Goal: Task Accomplishment & Management: Use online tool/utility

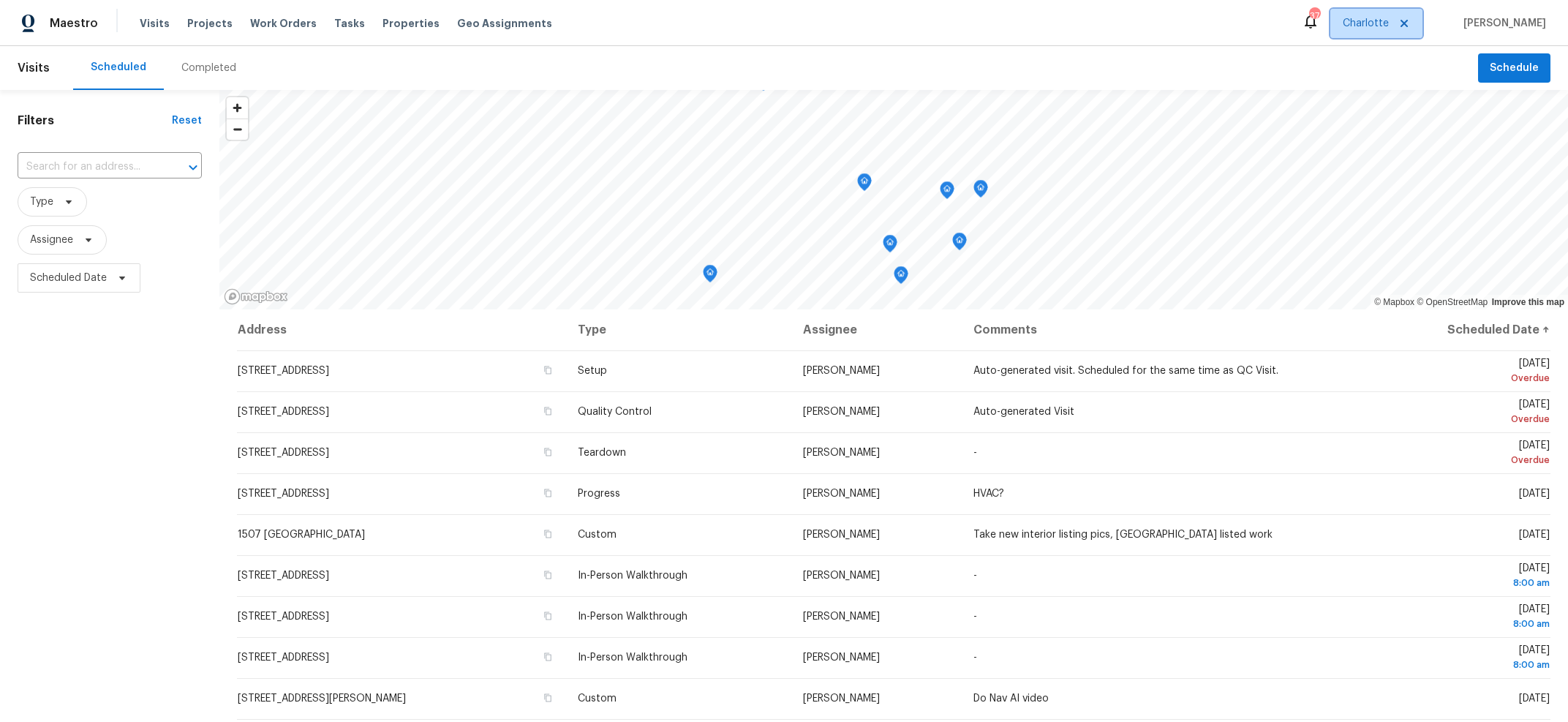
click at [1410, 23] on icon at bounding box center [1404, 24] width 12 height 12
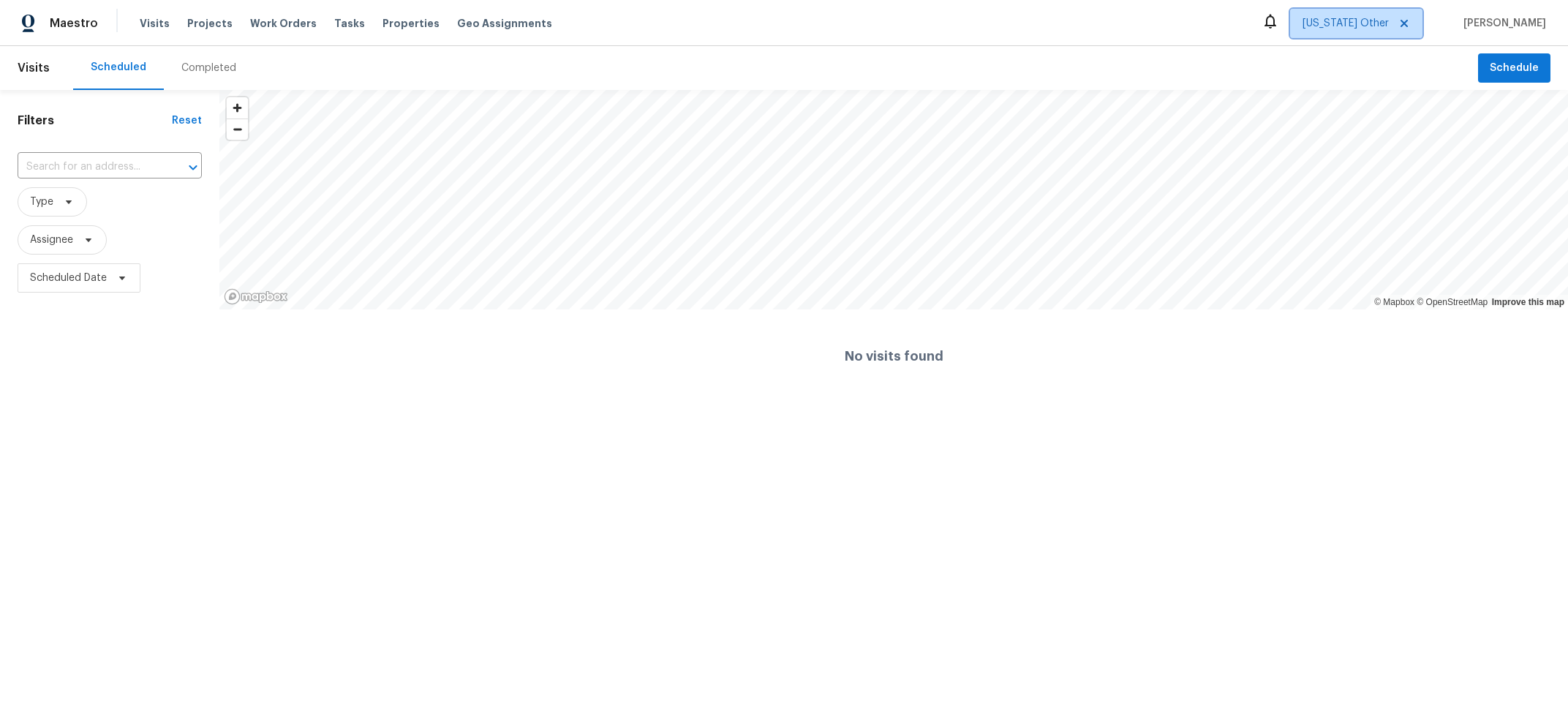
click at [1410, 22] on icon at bounding box center [1404, 24] width 12 height 12
click at [1407, 22] on icon at bounding box center [1403, 23] width 7 height 7
click at [205, 24] on span "Projects" at bounding box center [210, 23] width 45 height 15
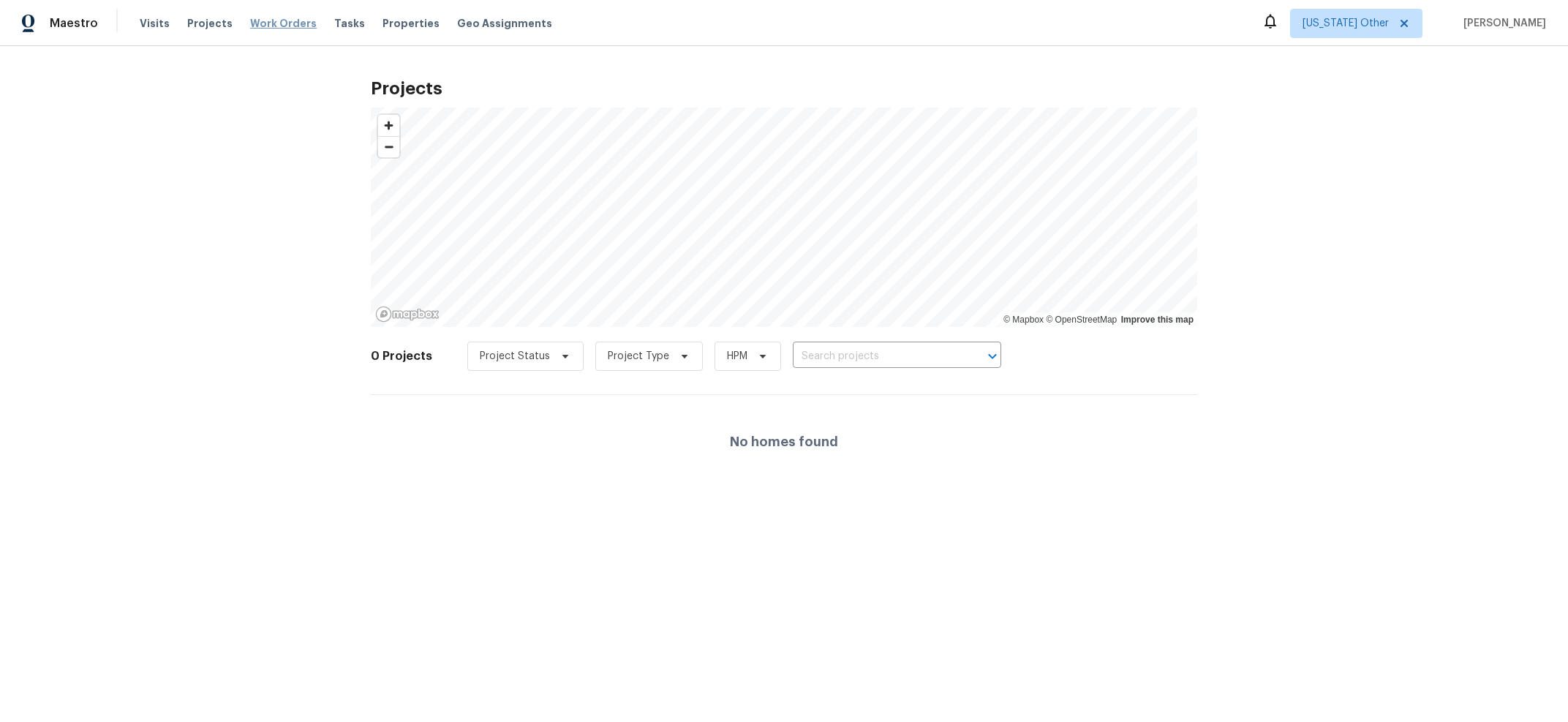
click at [265, 24] on span "Work Orders" at bounding box center [283, 23] width 67 height 15
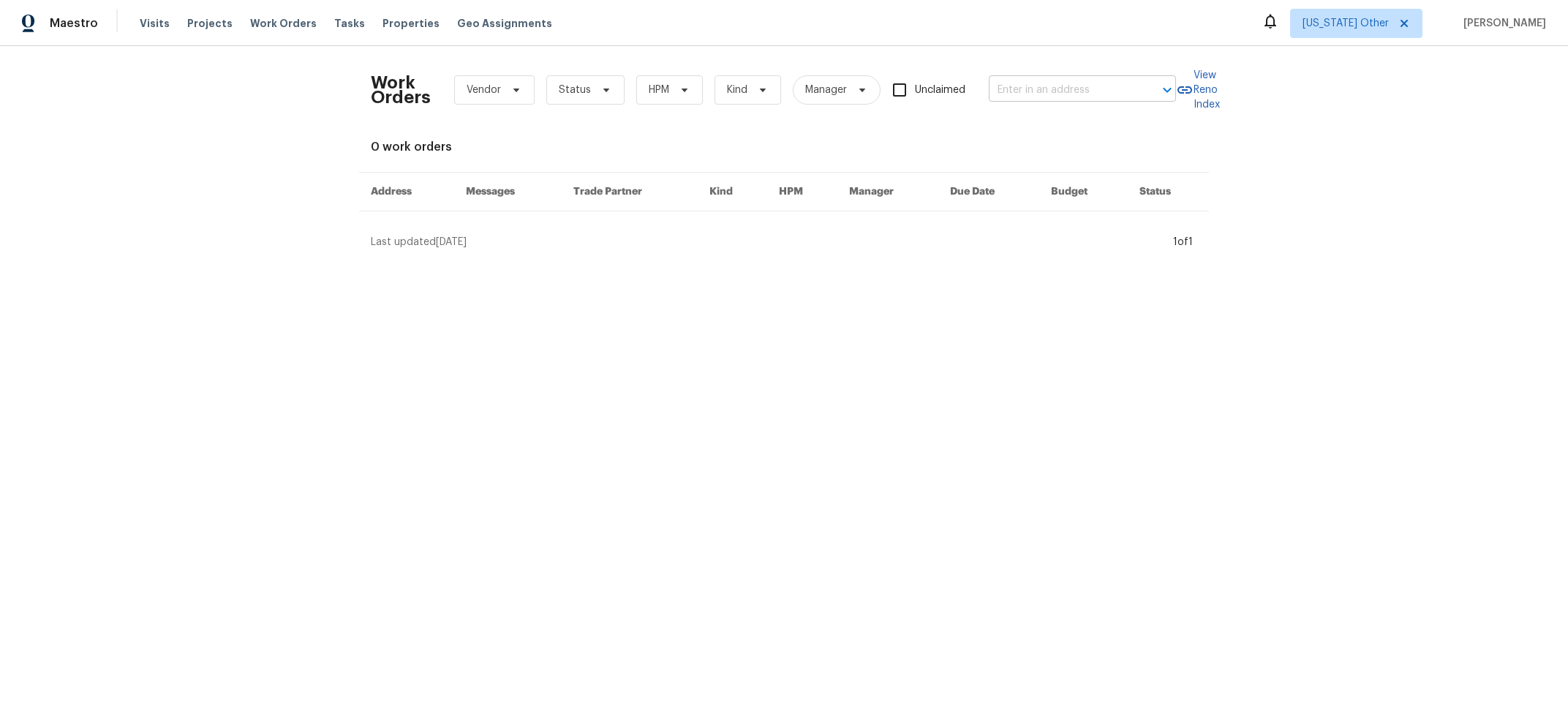
click at [1091, 86] on input "text" at bounding box center [1061, 90] width 146 height 23
paste input "43AD9MABR2D11"
type input "43AD9MABR2D11"
paste input "2864 Sudbury Ct Marietta GA 30062"
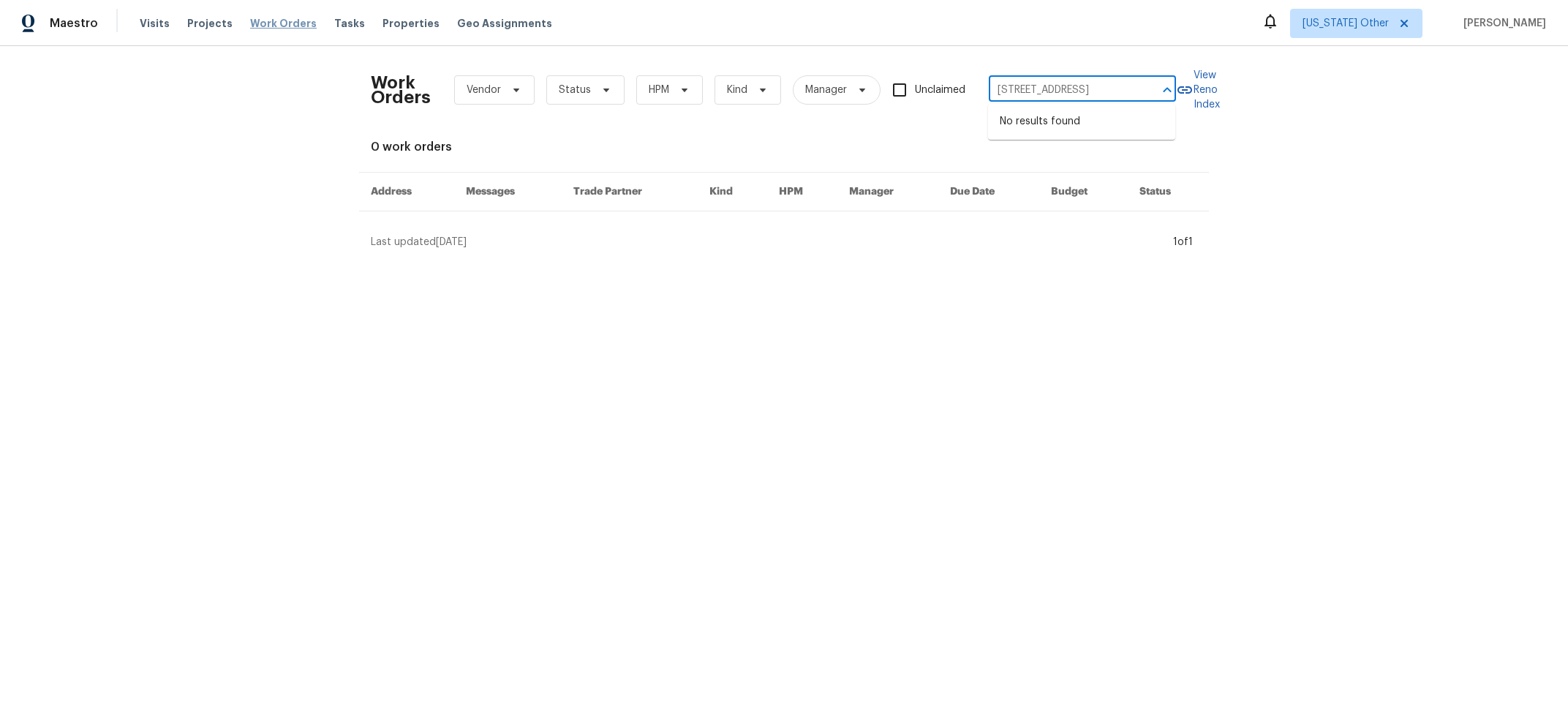
type input "2864 Sudbury Ct Marietta GA 30062"
click at [255, 29] on span "Work Orders" at bounding box center [283, 23] width 67 height 15
click at [1088, 84] on input "text" at bounding box center [1061, 90] width 146 height 23
paste input "2864 Sudbury Ct Marietta GA 30062"
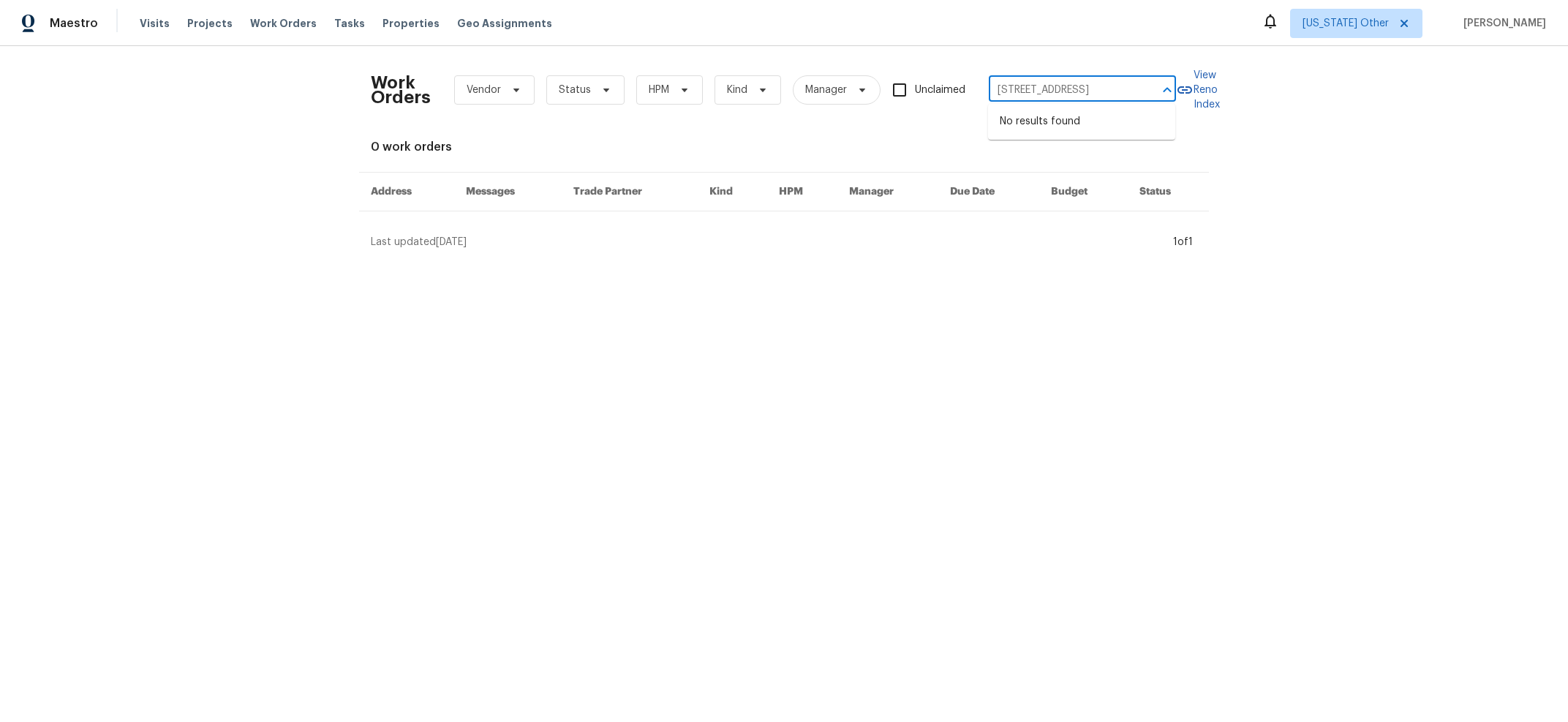
click at [1040, 87] on input "2864 Sudbury Ct Marietta GA 30062" at bounding box center [1061, 90] width 146 height 23
type input "2864 Sudbury"
click at [1374, 18] on span "Alabama Other" at bounding box center [1346, 23] width 86 height 15
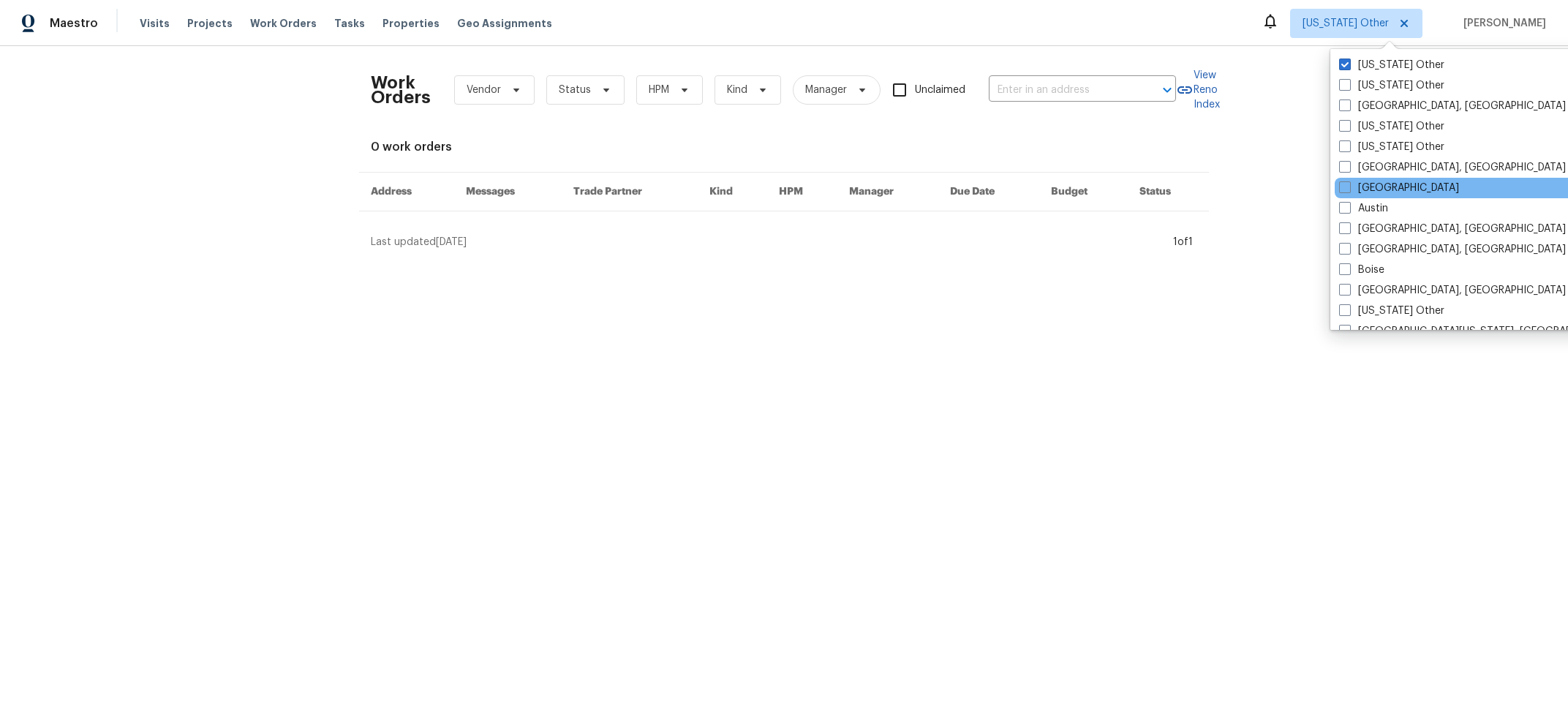
click at [1392, 181] on div "Atlanta" at bounding box center [1482, 187] width 295 height 21
click at [1344, 186] on span at bounding box center [1345, 187] width 12 height 12
click at [1344, 186] on input "Atlanta" at bounding box center [1344, 185] width 10 height 10
checkbox input "true"
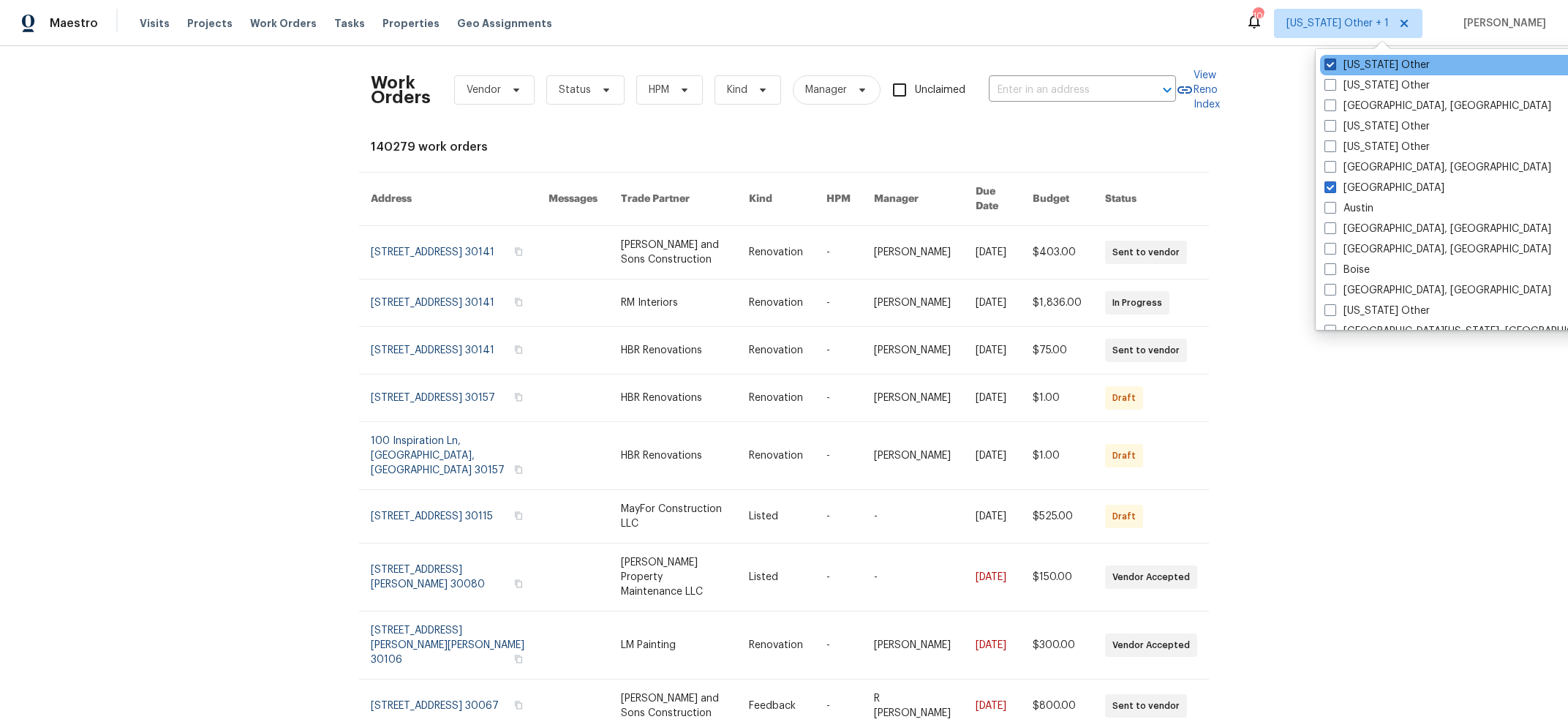
click at [1332, 65] on span at bounding box center [1330, 65] width 12 height 12
click at [1332, 65] on input "Alabama Other" at bounding box center [1329, 63] width 10 height 10
checkbox input "false"
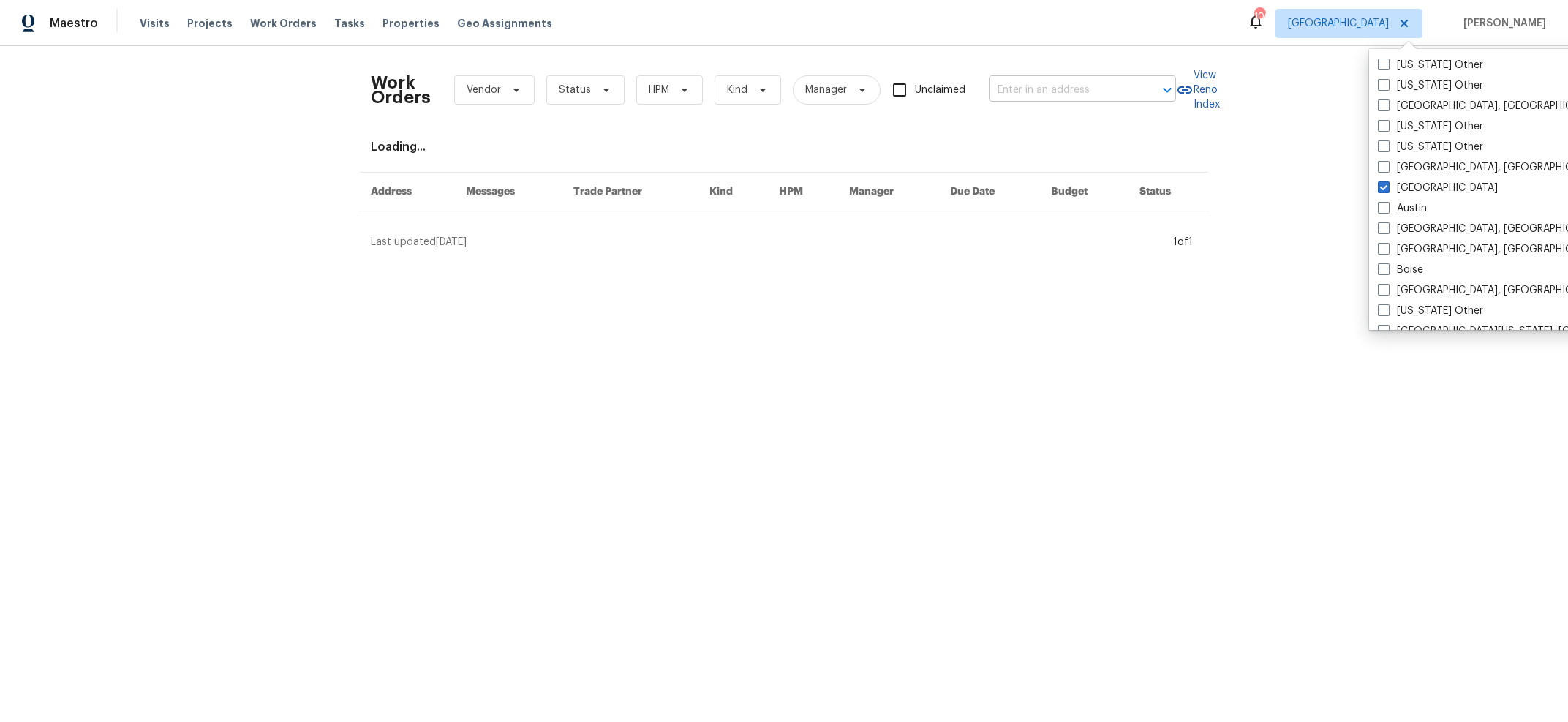
click at [1024, 87] on input "text" at bounding box center [1061, 90] width 146 height 23
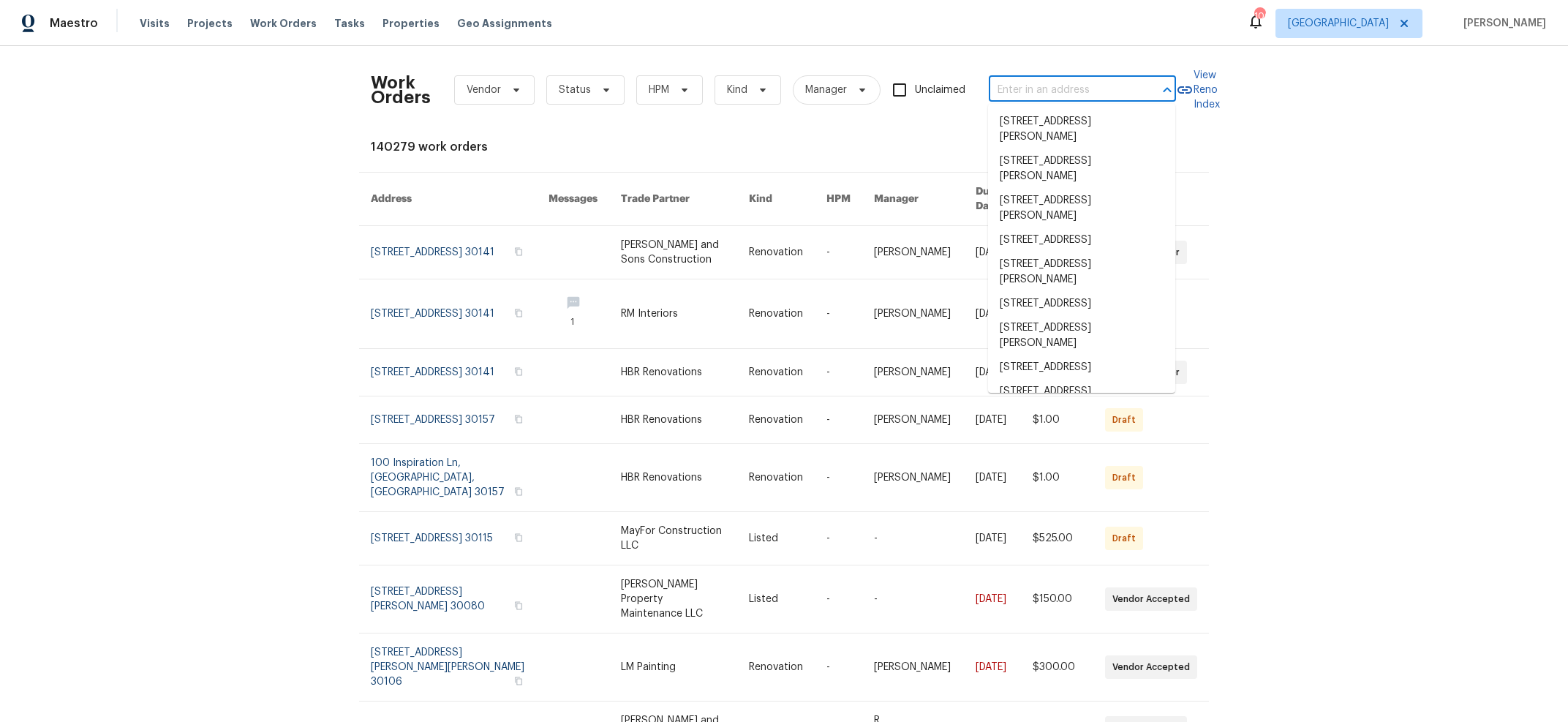
paste input "2864 Sudbury Ct Marietta GA 30062"
type input "2864 Sudbury Ct Marietta GA 30062"
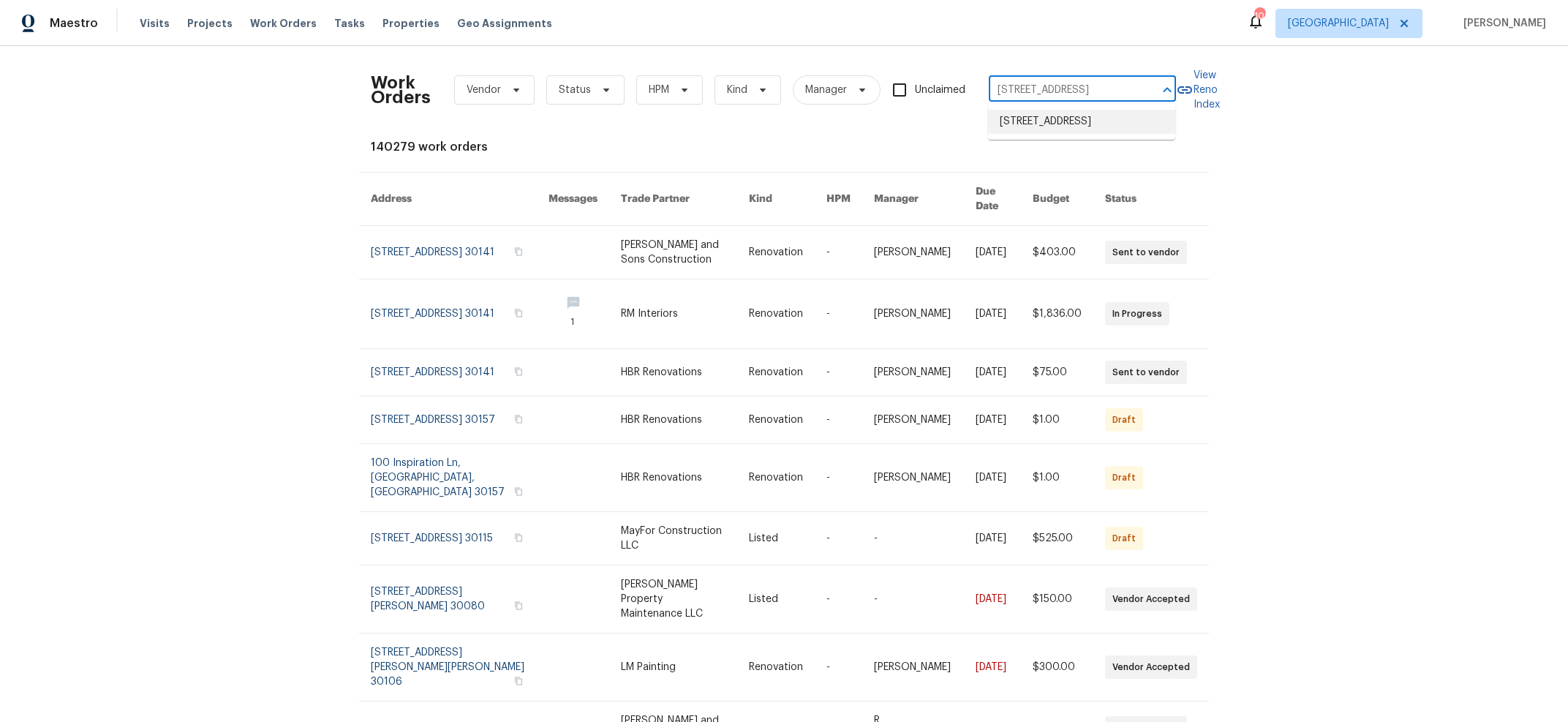
click at [1051, 131] on li "2864 Sudbury Ct, Marietta, GA 30062" at bounding box center [1081, 121] width 187 height 24
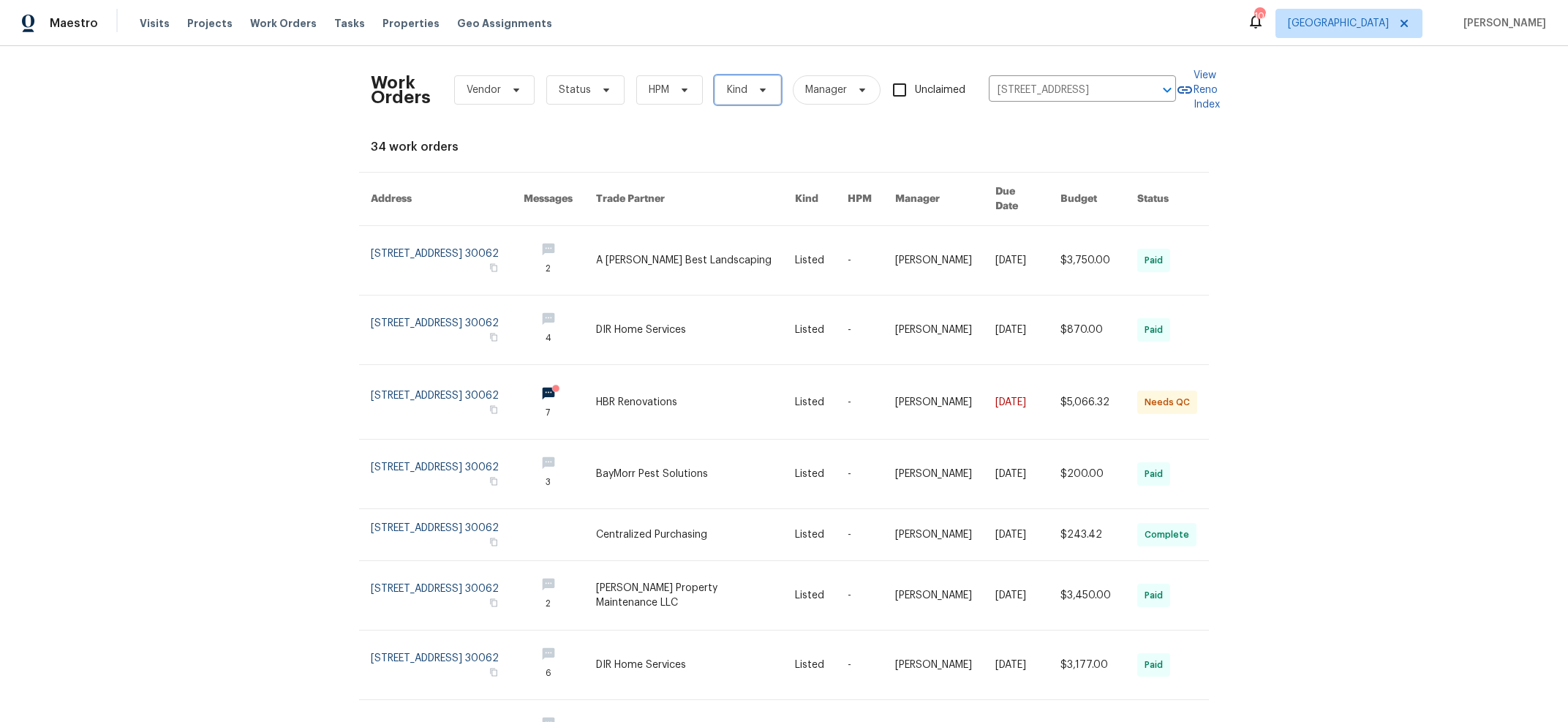
click at [744, 92] on span "Kind" at bounding box center [736, 89] width 21 height 15
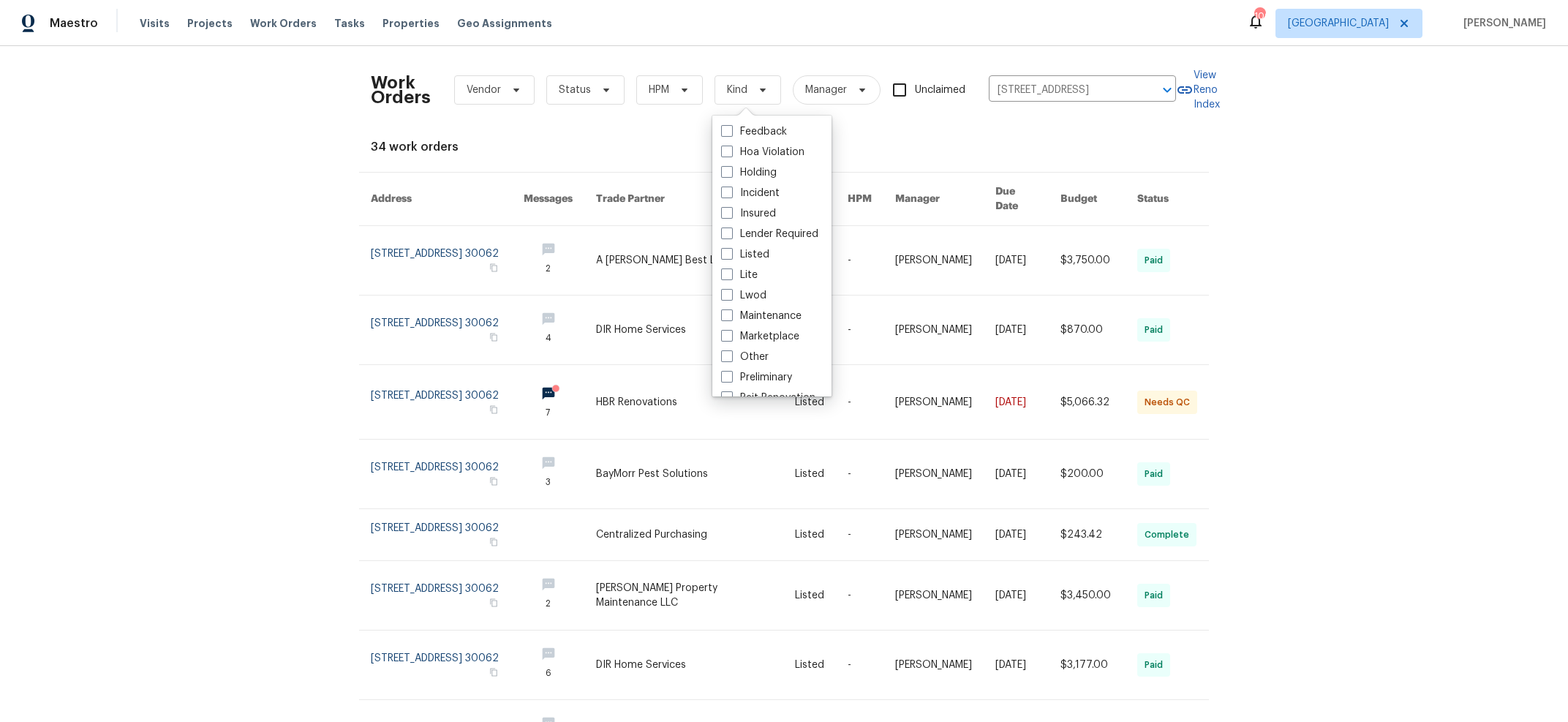
click at [616, 125] on div "Work Orders Vendor Status HPM Kind Manager Unclaimed 2864 Sudbury Ct, Marietta,…" at bounding box center [784, 493] width 827 height 871
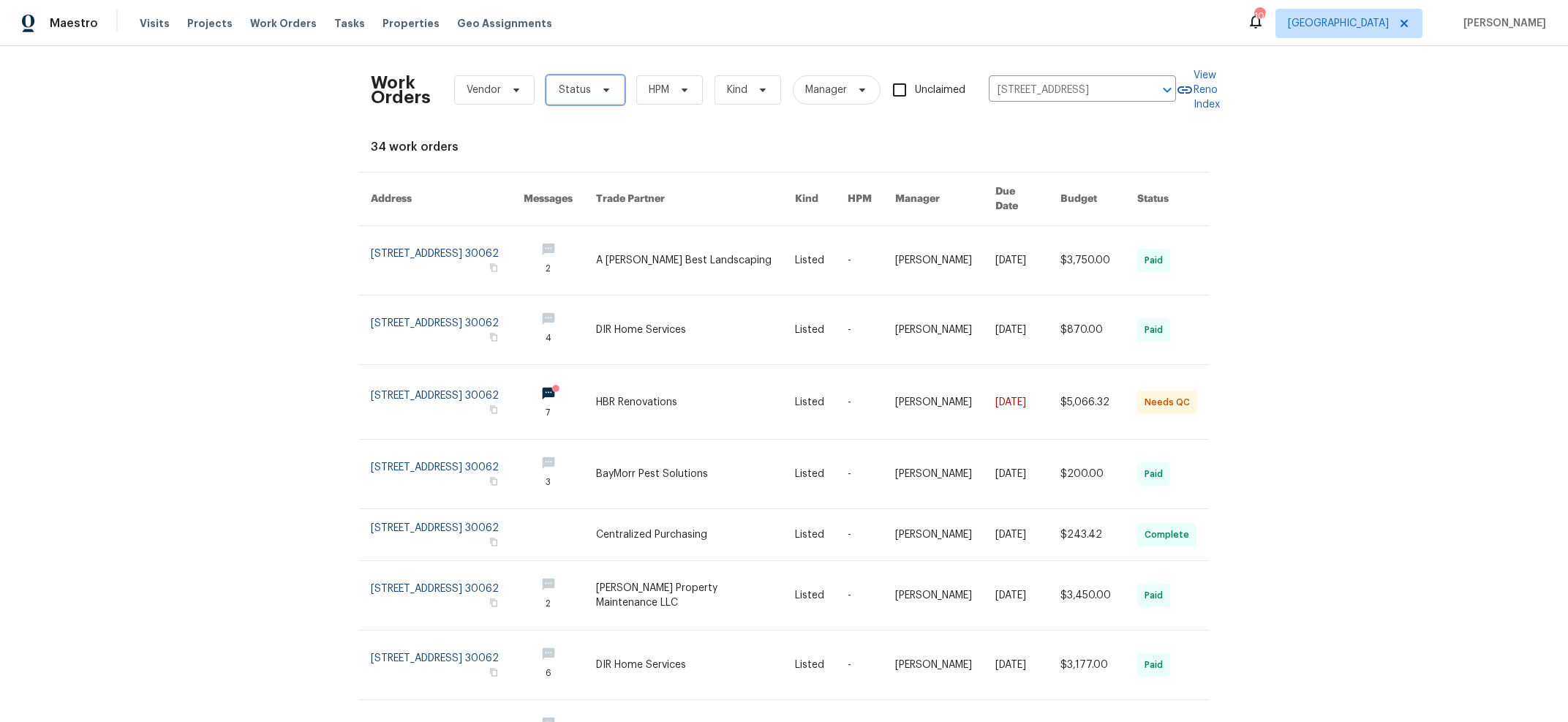
click at [585, 99] on span "Status" at bounding box center [586, 90] width 78 height 29
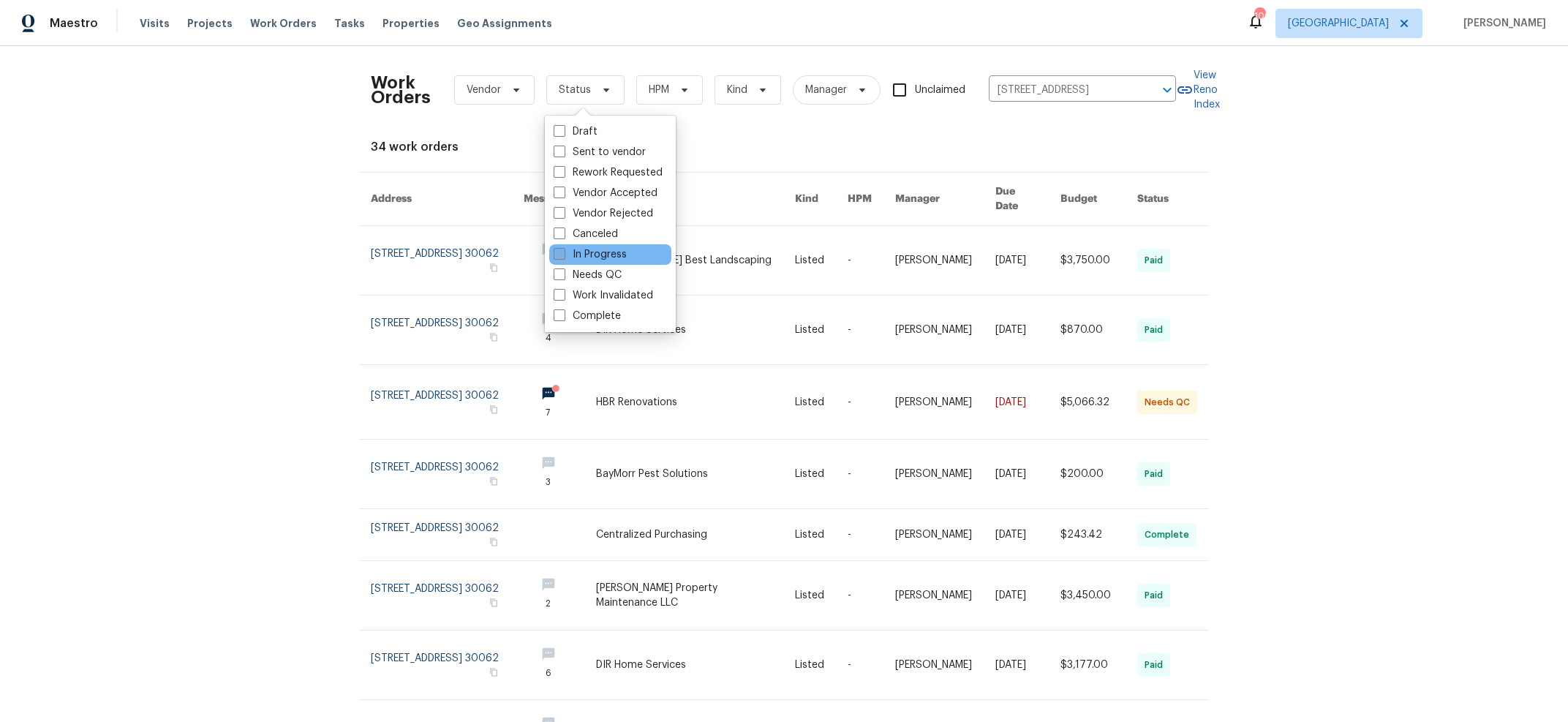
click at [555, 253] on span at bounding box center [559, 254] width 12 height 12
click at [555, 253] on input "In Progress" at bounding box center [558, 252] width 10 height 10
checkbox input "true"
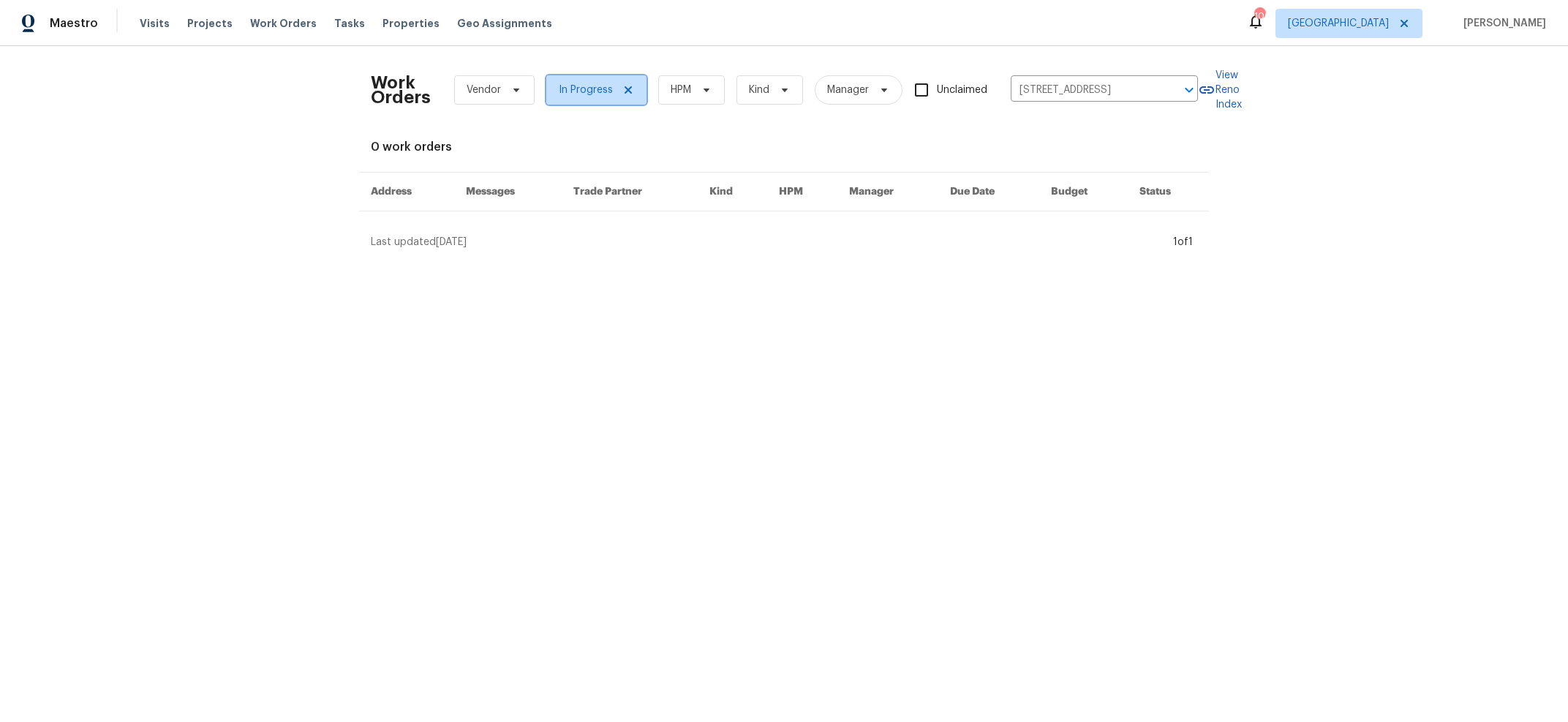
click at [579, 88] on span "In Progress" at bounding box center [585, 89] width 54 height 15
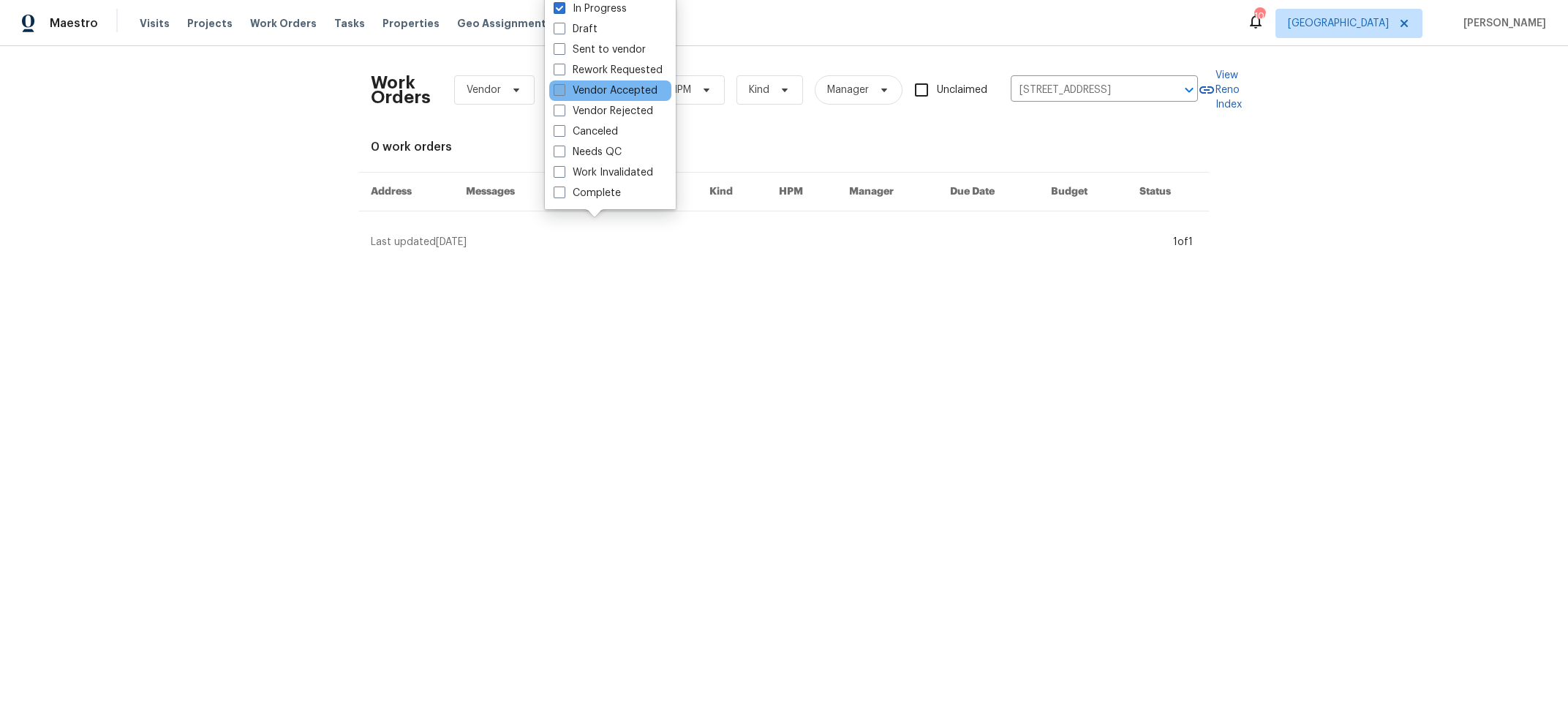
click at [558, 91] on span at bounding box center [559, 90] width 12 height 12
click at [558, 91] on input "Vendor Accepted" at bounding box center [558, 88] width 10 height 10
checkbox input "true"
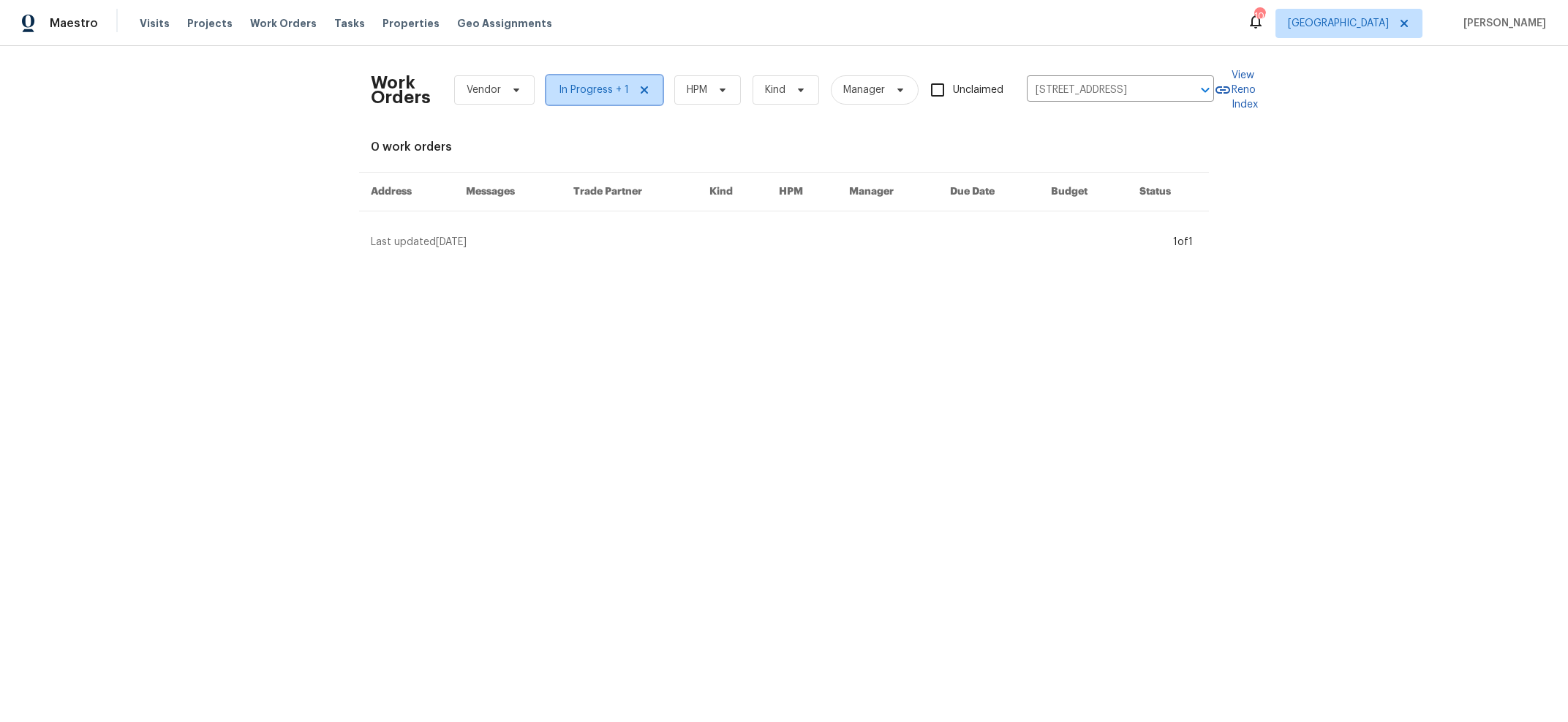
click at [572, 91] on span "In Progress + 1" at bounding box center [594, 89] width 71 height 15
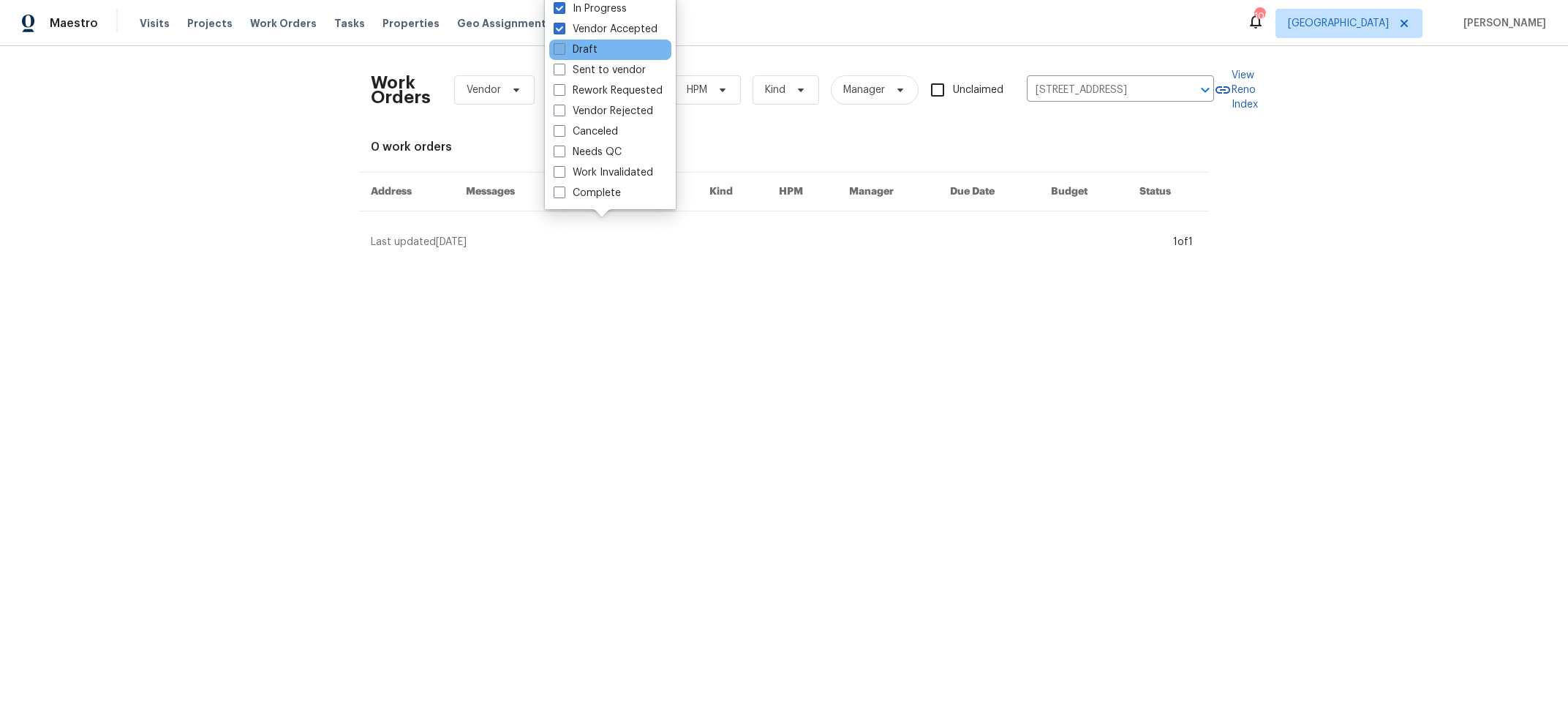
click at [556, 53] on span at bounding box center [559, 49] width 12 height 12
click at [556, 52] on input "Draft" at bounding box center [558, 47] width 10 height 10
checkbox input "true"
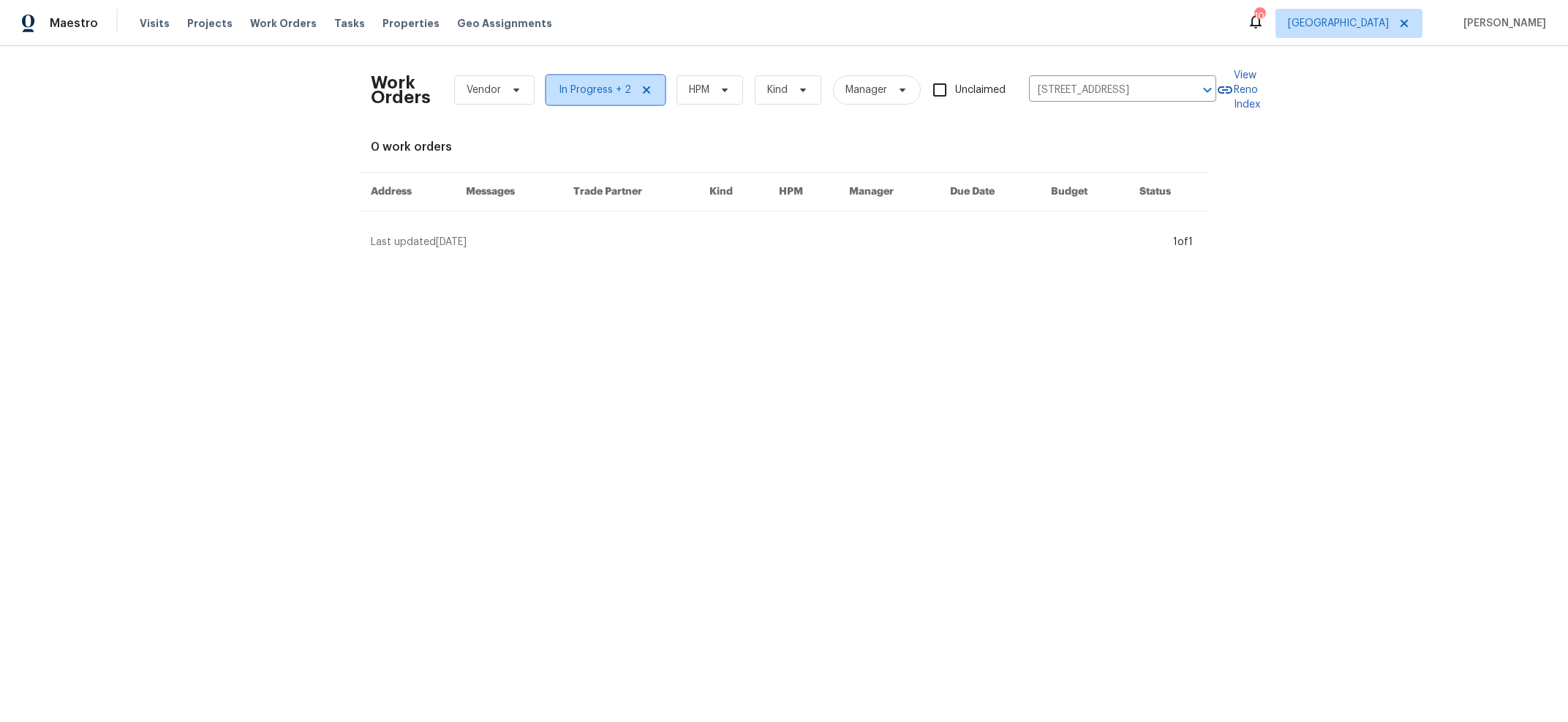
click at [575, 80] on span "In Progress + 2" at bounding box center [605, 90] width 119 height 29
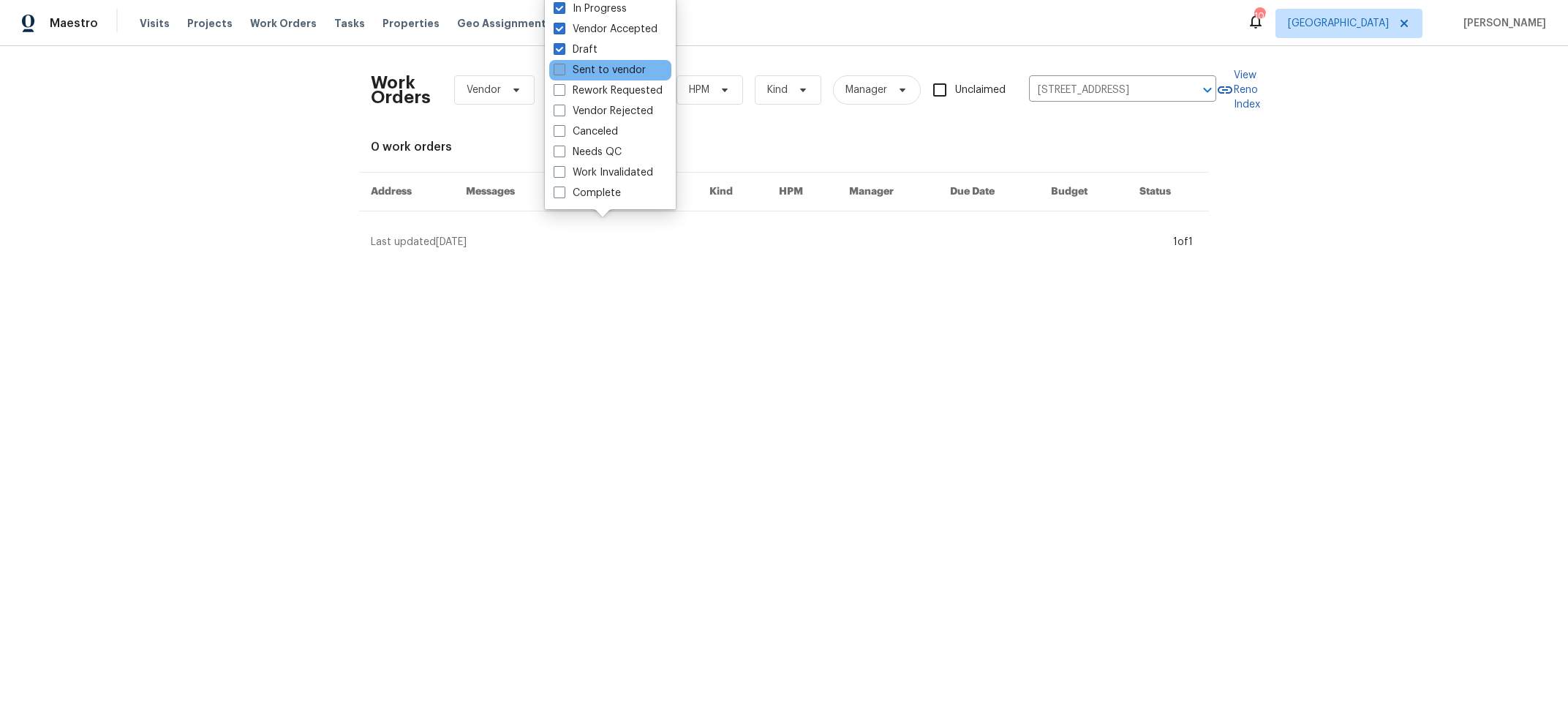
click at [557, 71] on span at bounding box center [559, 70] width 12 height 12
click at [557, 71] on input "Sent to vendor" at bounding box center [558, 68] width 10 height 10
checkbox input "true"
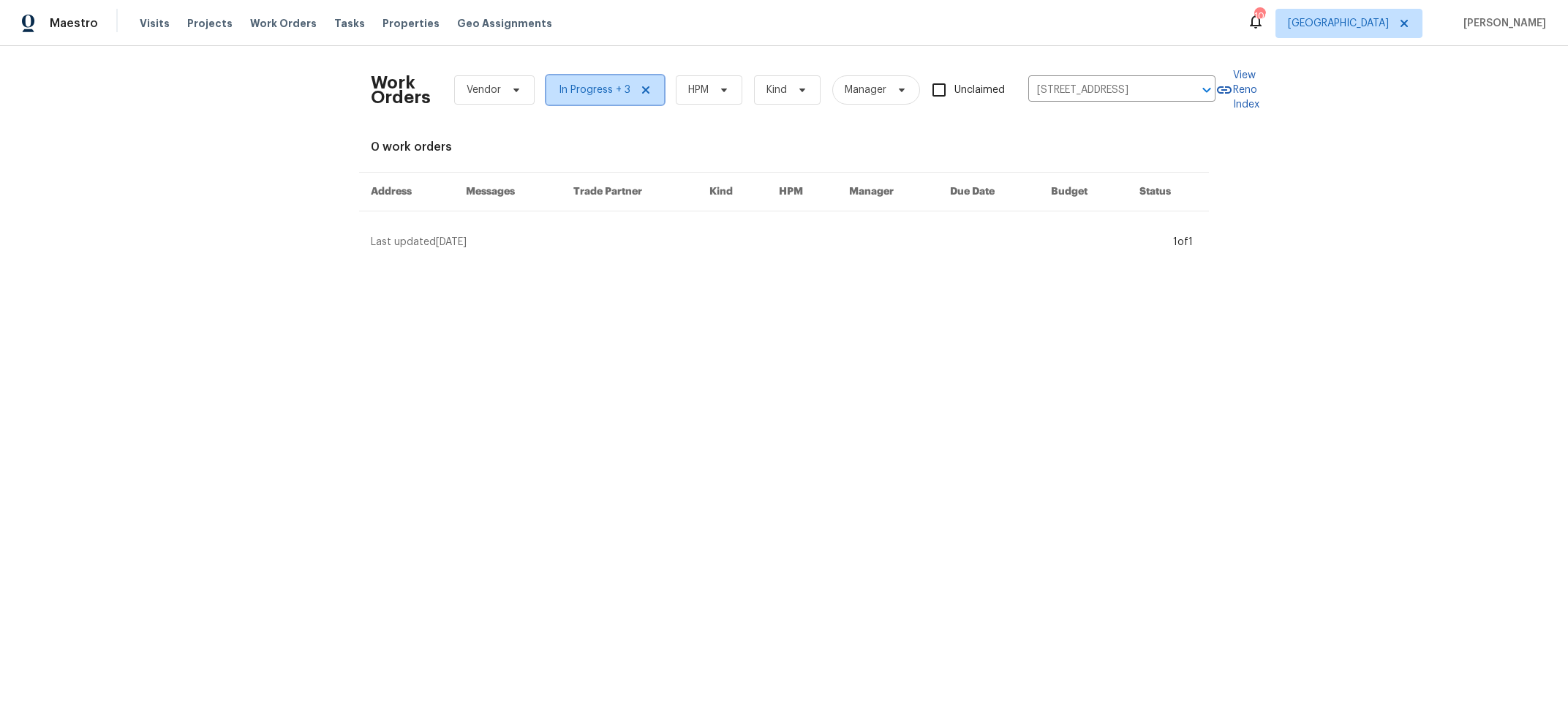
click at [577, 87] on span "In Progress + 3" at bounding box center [594, 89] width 71 height 15
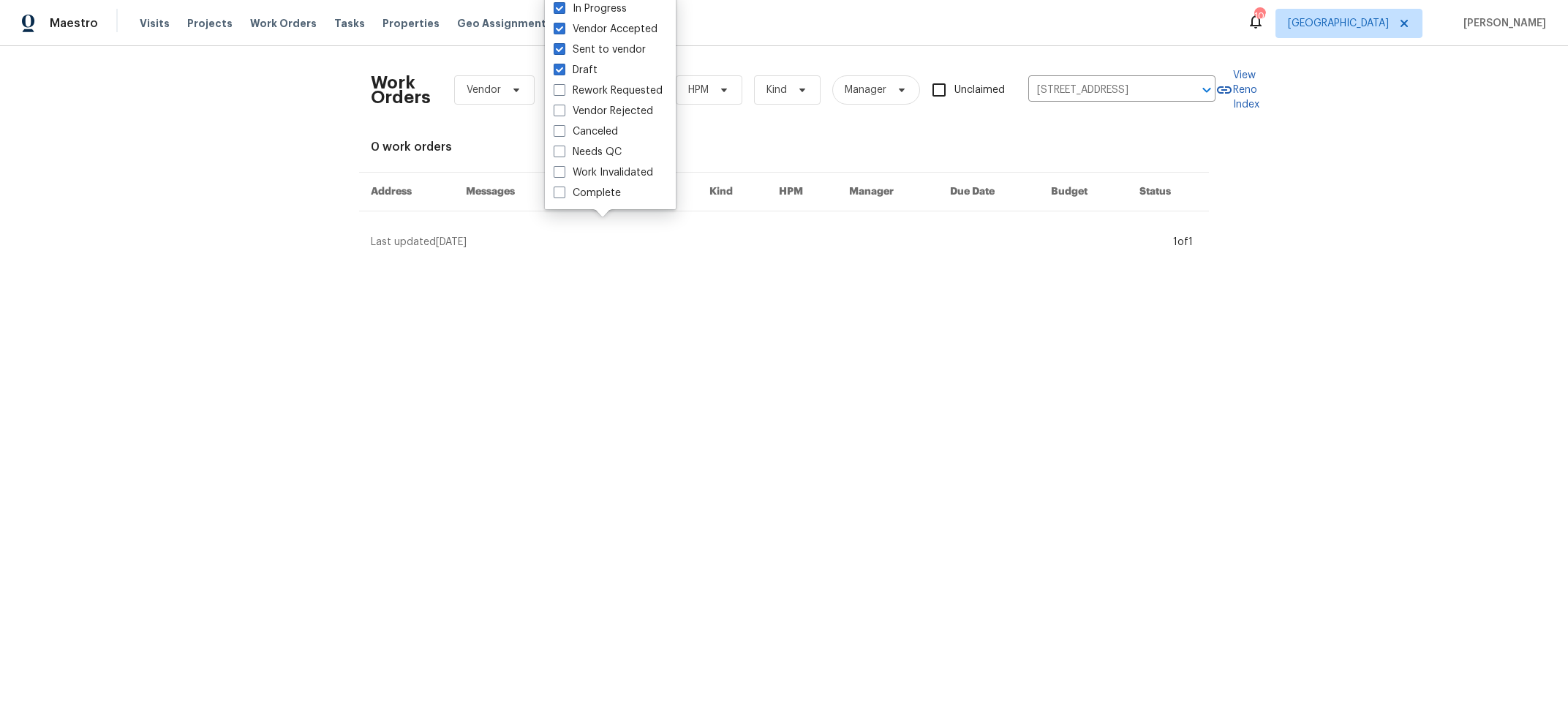
click at [553, 150] on span at bounding box center [559, 152] width 12 height 12
click at [553, 150] on input "Needs QC" at bounding box center [558, 150] width 10 height 10
checkbox input "true"
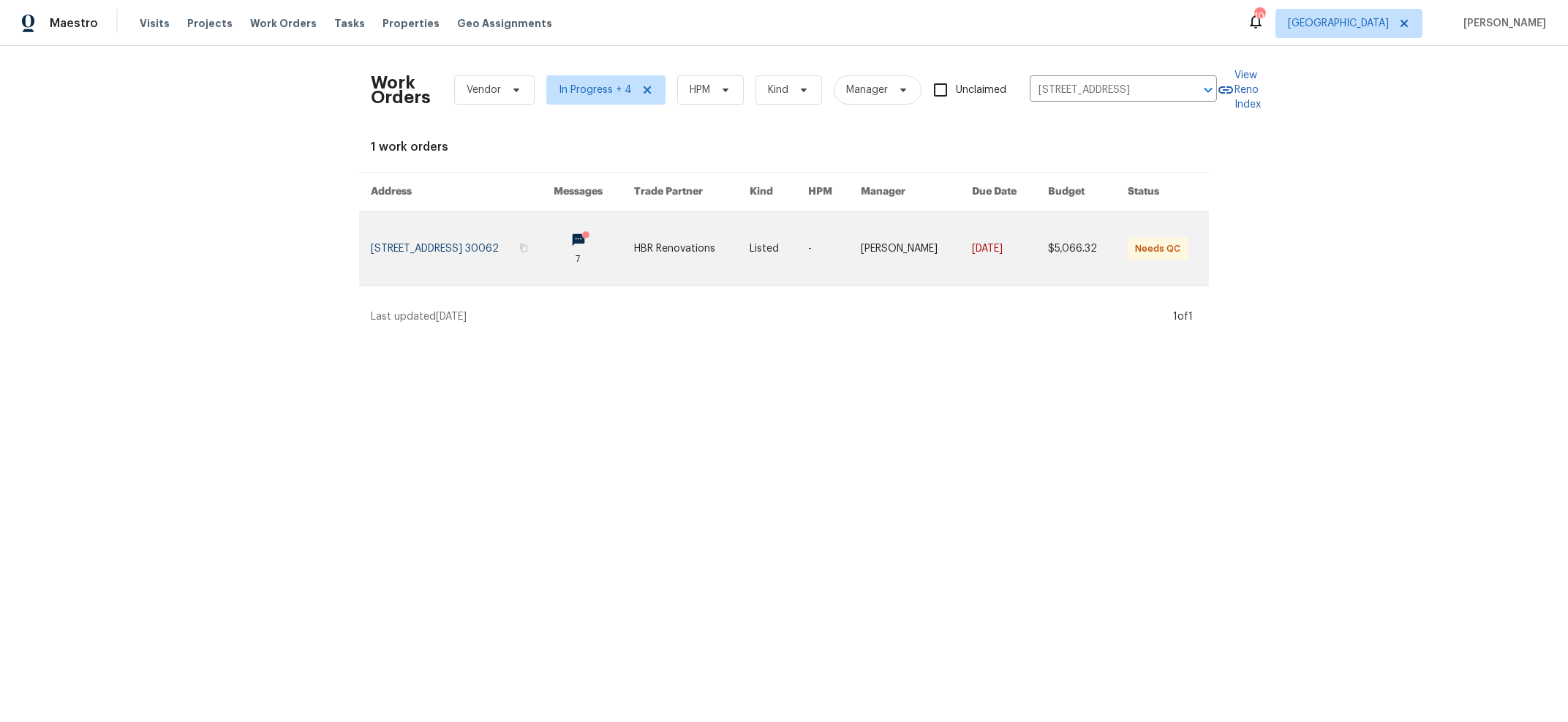
click at [591, 237] on icon at bounding box center [585, 234] width 11 height 11
click at [622, 234] on link at bounding box center [594, 248] width 80 height 73
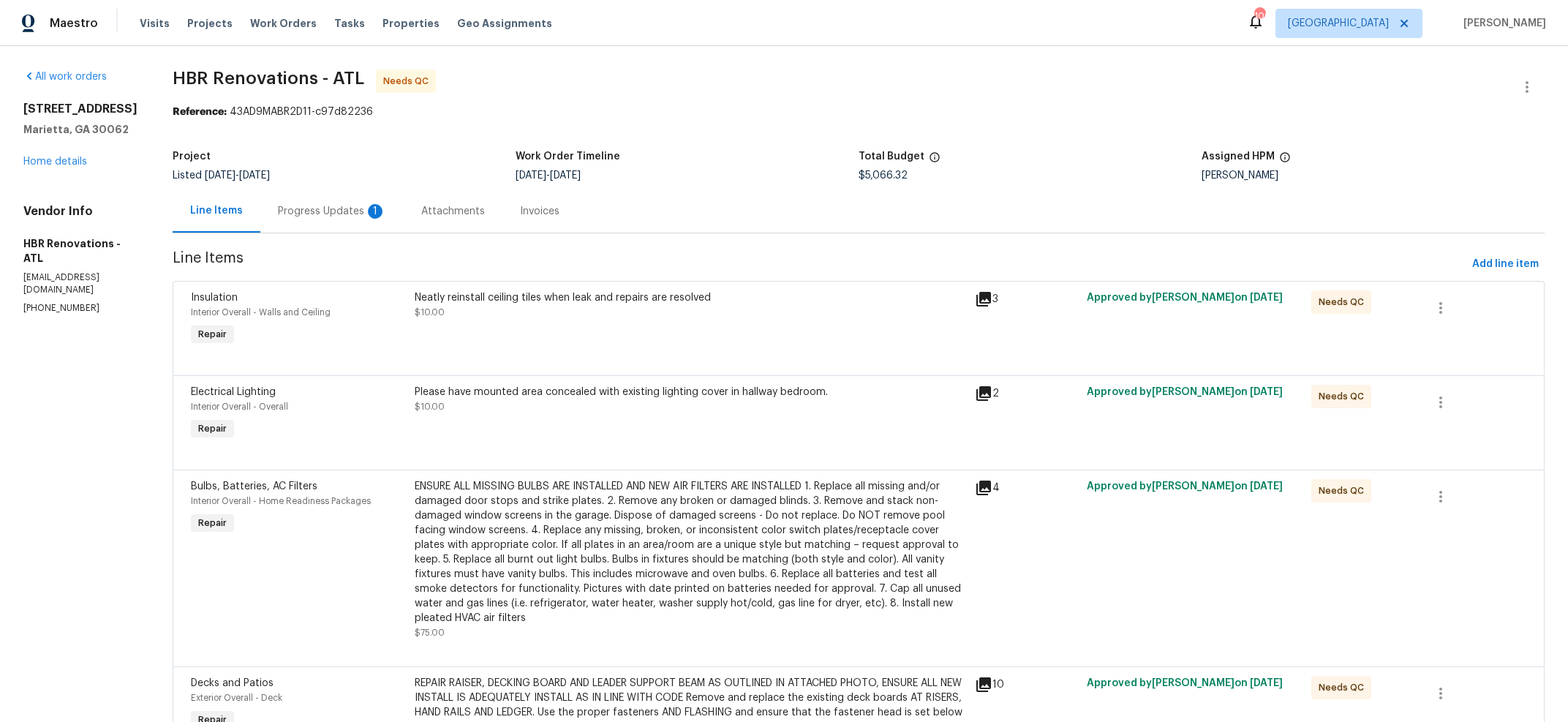
click at [299, 215] on div "Progress Updates 1" at bounding box center [332, 211] width 109 height 15
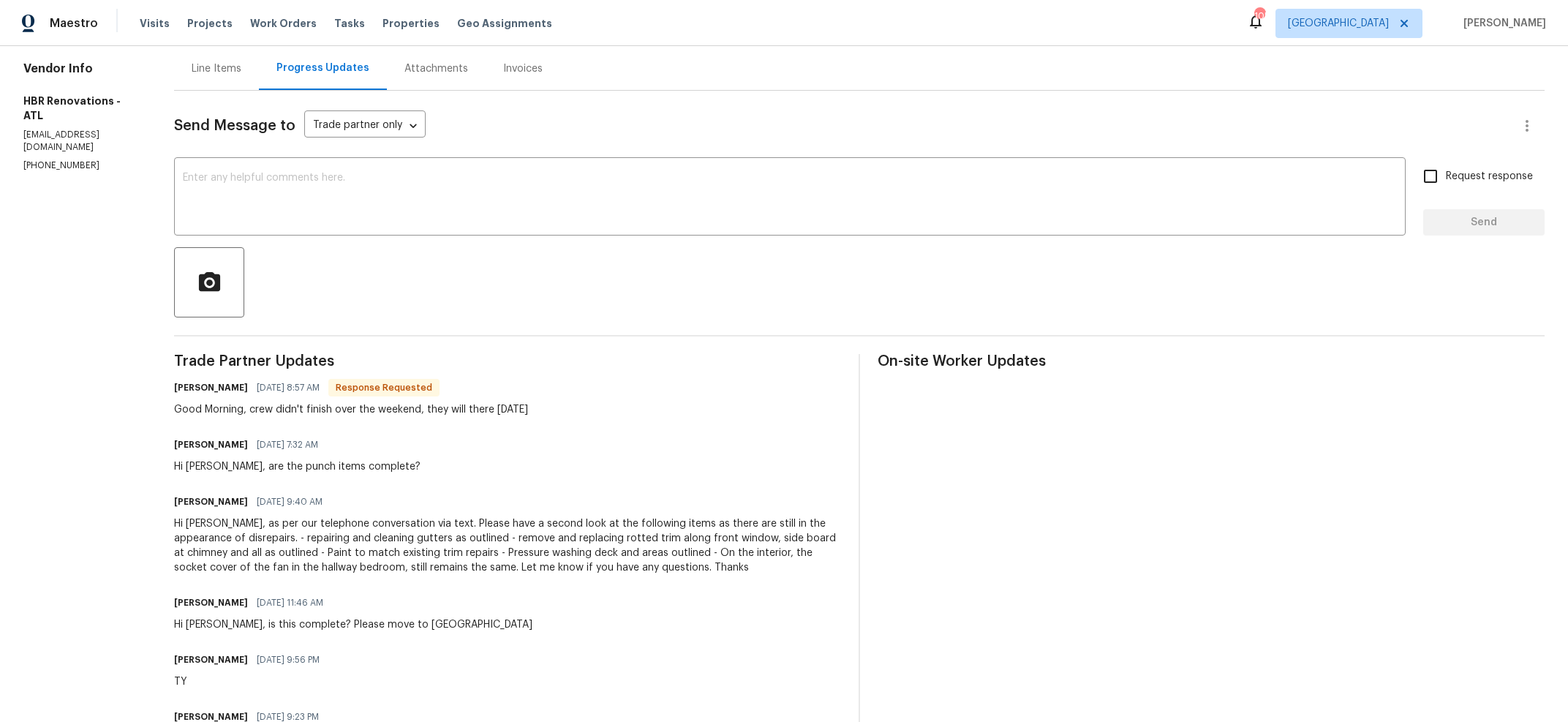
scroll to position [255, 0]
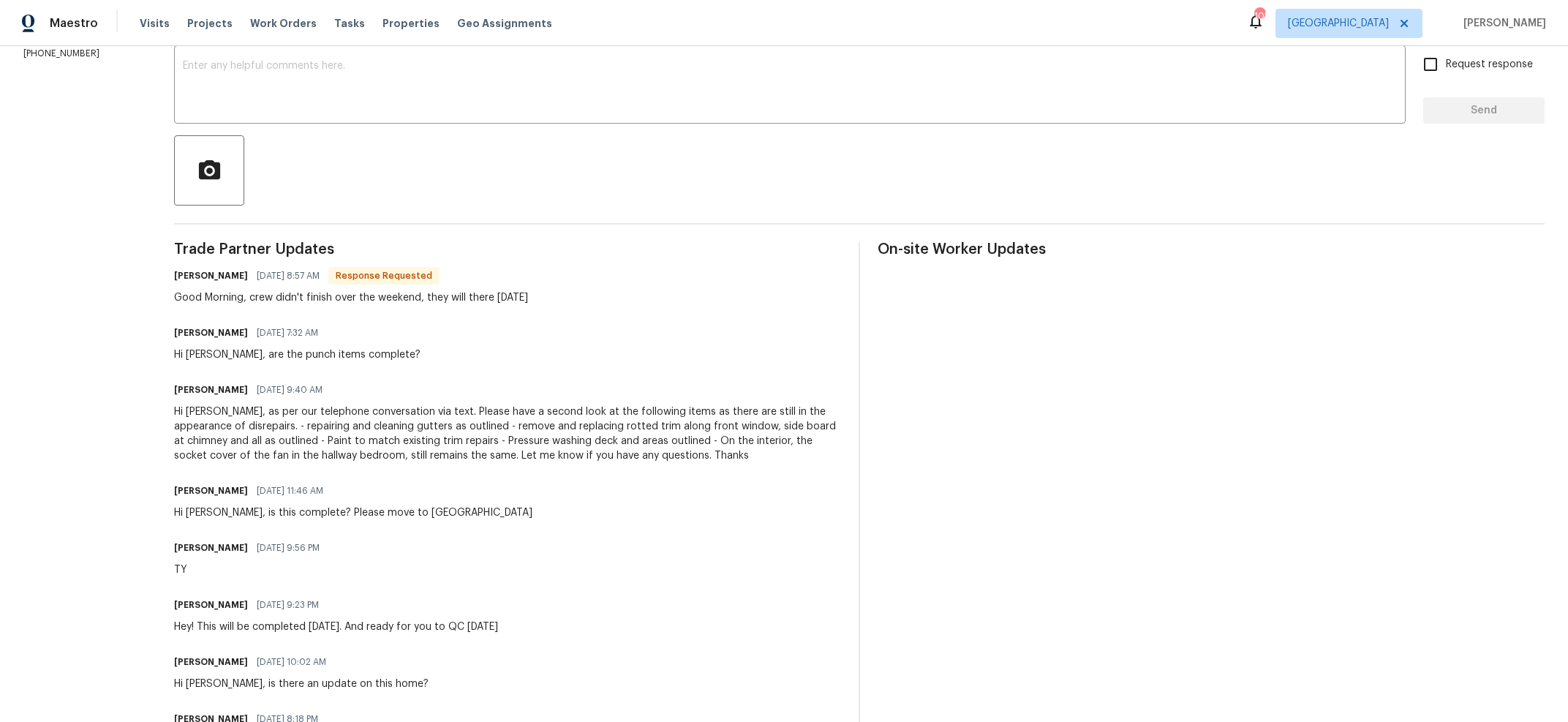
click at [253, 295] on div "Good Morning, crew didn't finish over the weekend, they will there today" at bounding box center [351, 297] width 354 height 15
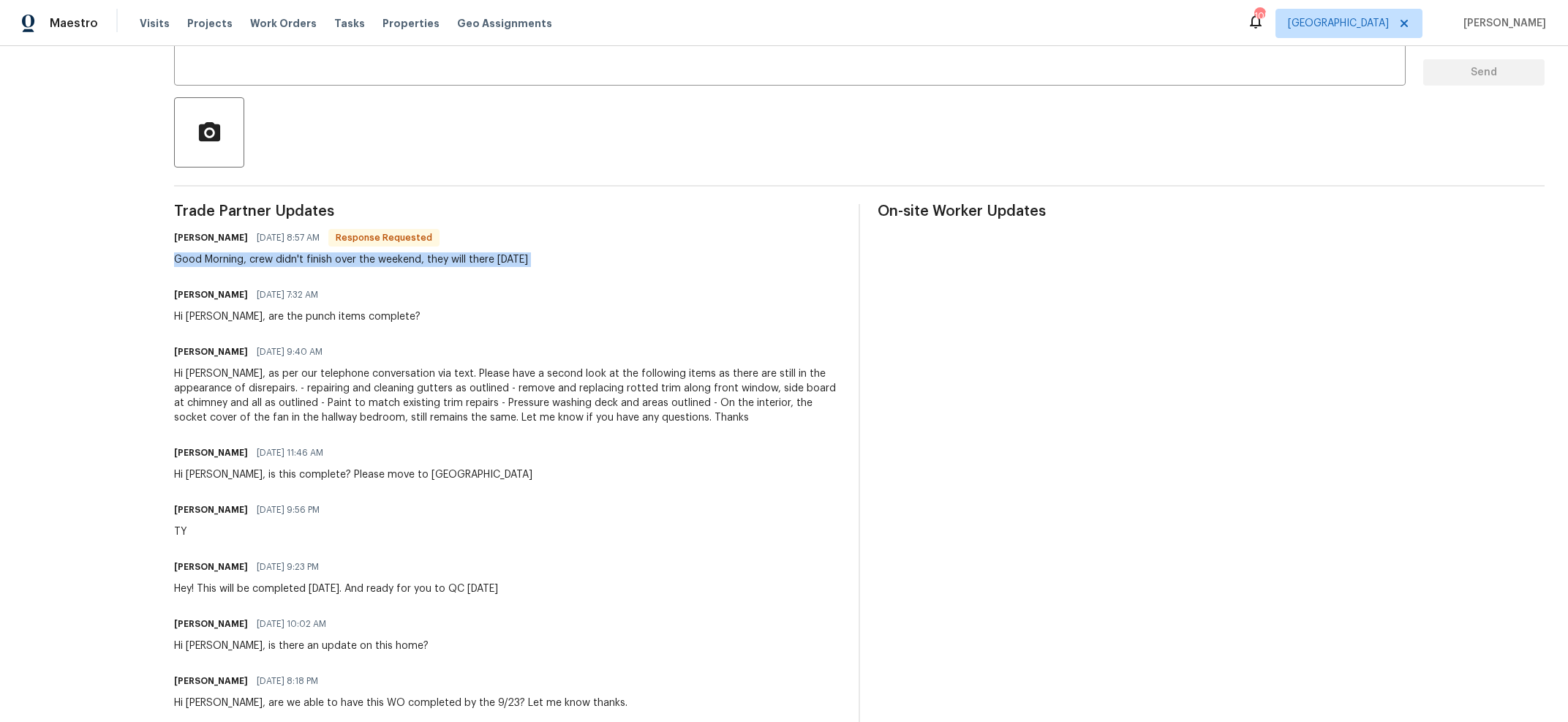
scroll to position [290, 0]
click at [347, 394] on div "Hi Wendy, as per our telephone conversation via text. Please have a second look…" at bounding box center [507, 398] width 667 height 59
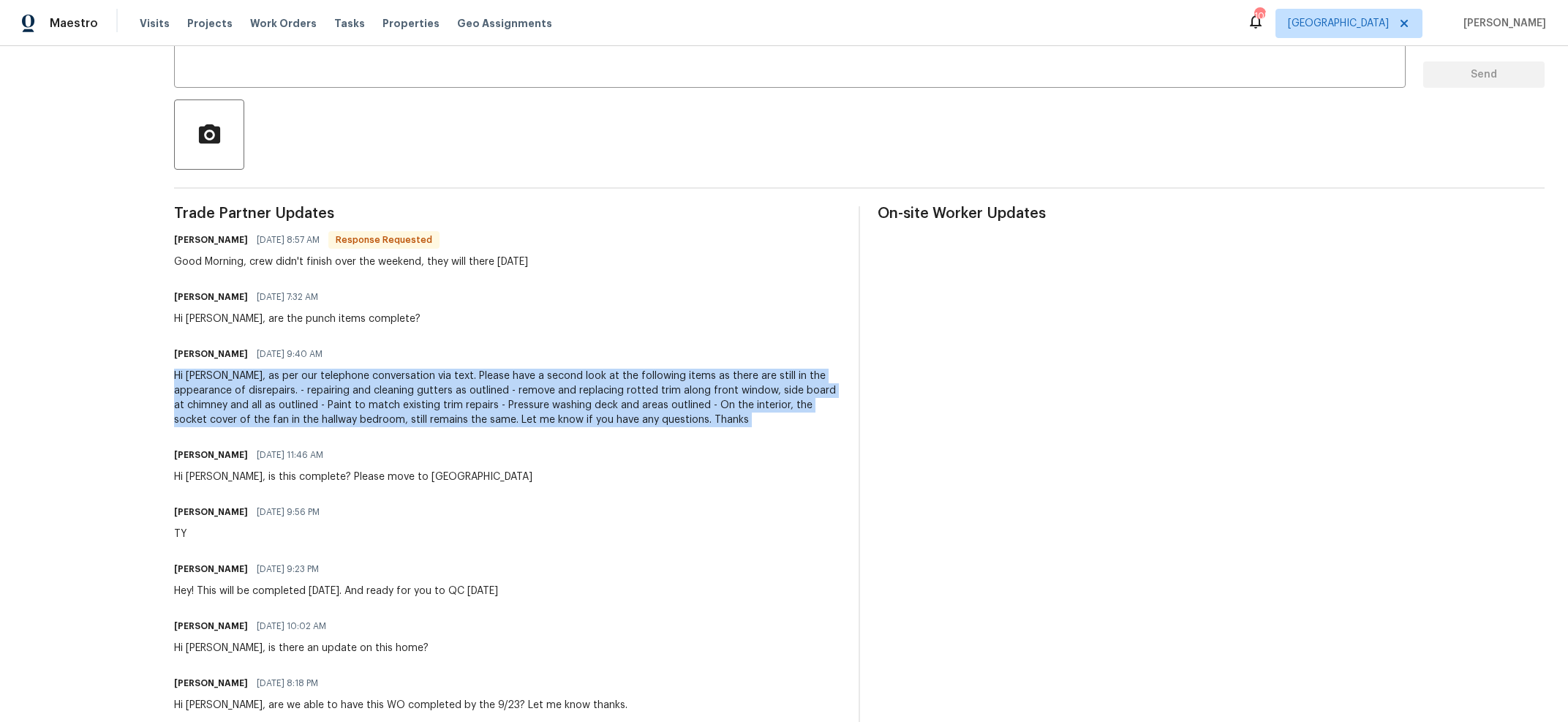
click at [346, 394] on div "Hi Wendy, as per our telephone conversation via text. Please have a second look…" at bounding box center [507, 398] width 667 height 59
copy div "Hi Wendy, as per our telephone conversation via text. Please have a second look…"
